Goal: Task Accomplishment & Management: Use online tool/utility

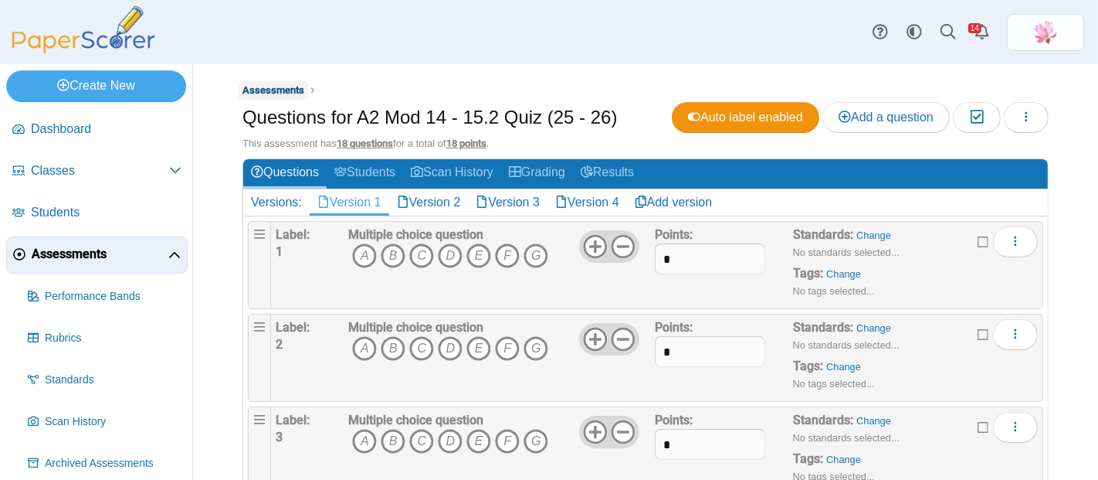
click at [292, 91] on span "Assessments" at bounding box center [274, 90] width 62 height 12
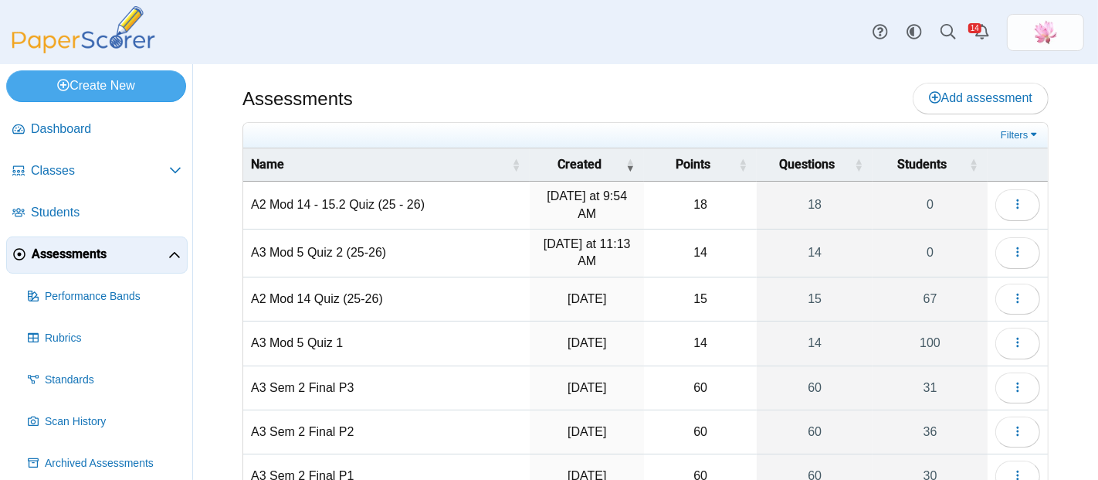
click at [345, 287] on td "A2 Mod 14 Quiz (25-26)" at bounding box center [386, 299] width 287 height 44
click at [998, 296] on button "button" at bounding box center [1018, 299] width 45 height 31
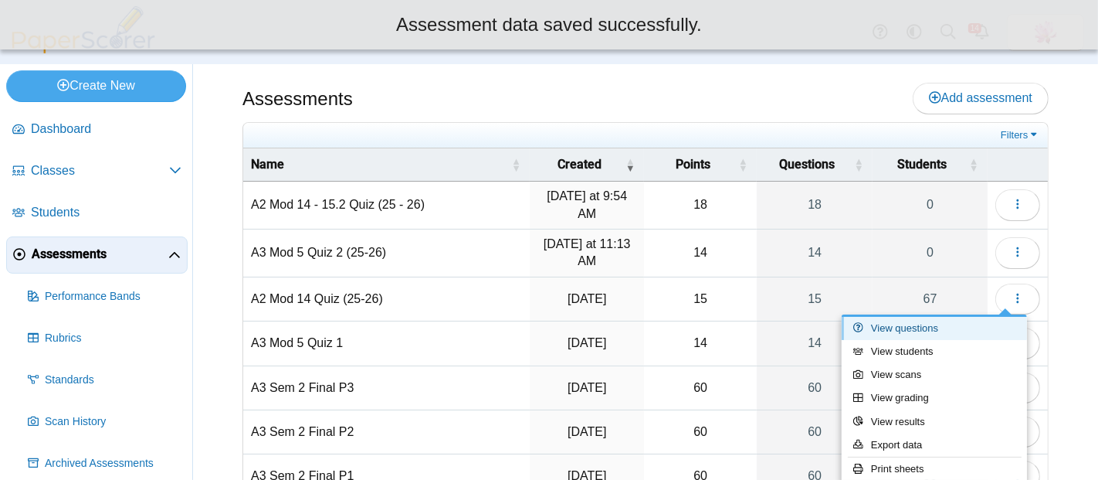
click at [966, 322] on link "View questions" at bounding box center [934, 328] width 185 height 23
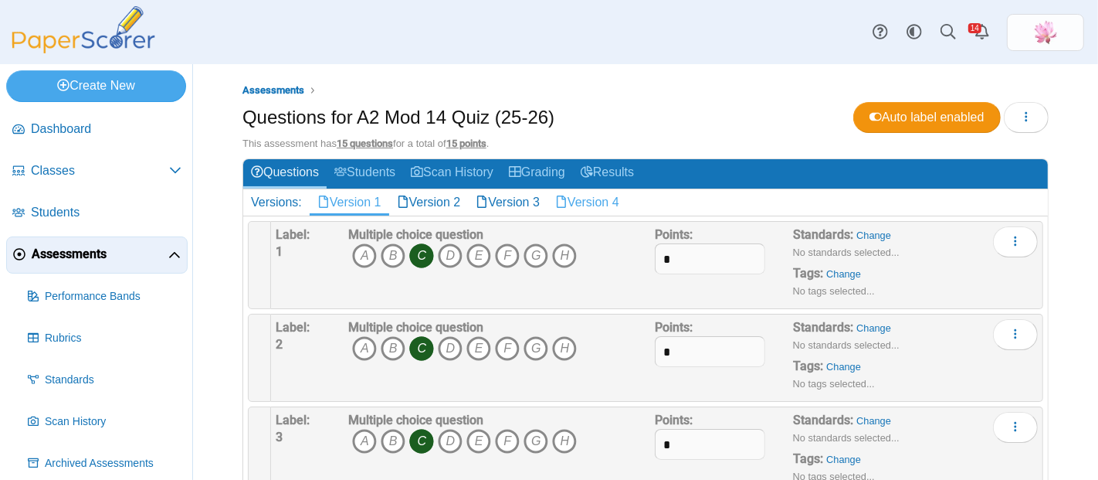
click at [582, 195] on link "Version 4" at bounding box center [588, 202] width 80 height 26
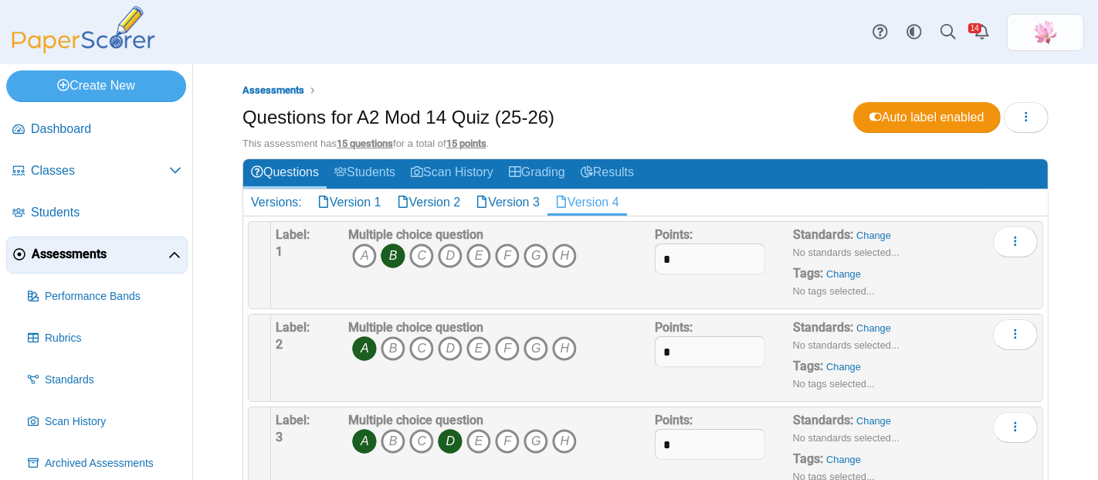
click at [492, 270] on div "Multiple choice question A B C D E F G H" at bounding box center [462, 264] width 229 height 77
